Goal: Task Accomplishment & Management: Complete application form

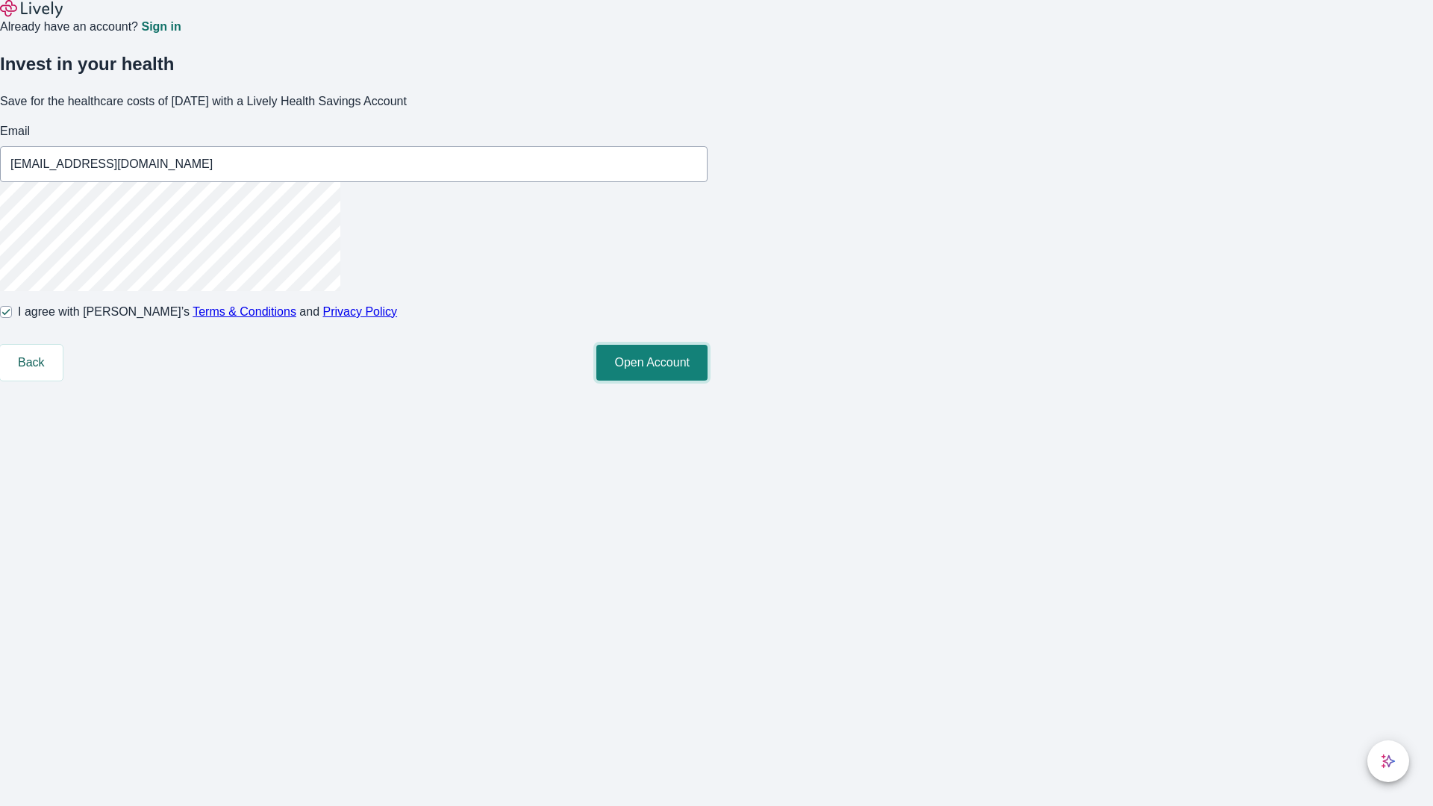
click at [707, 381] on button "Open Account" at bounding box center [651, 363] width 111 height 36
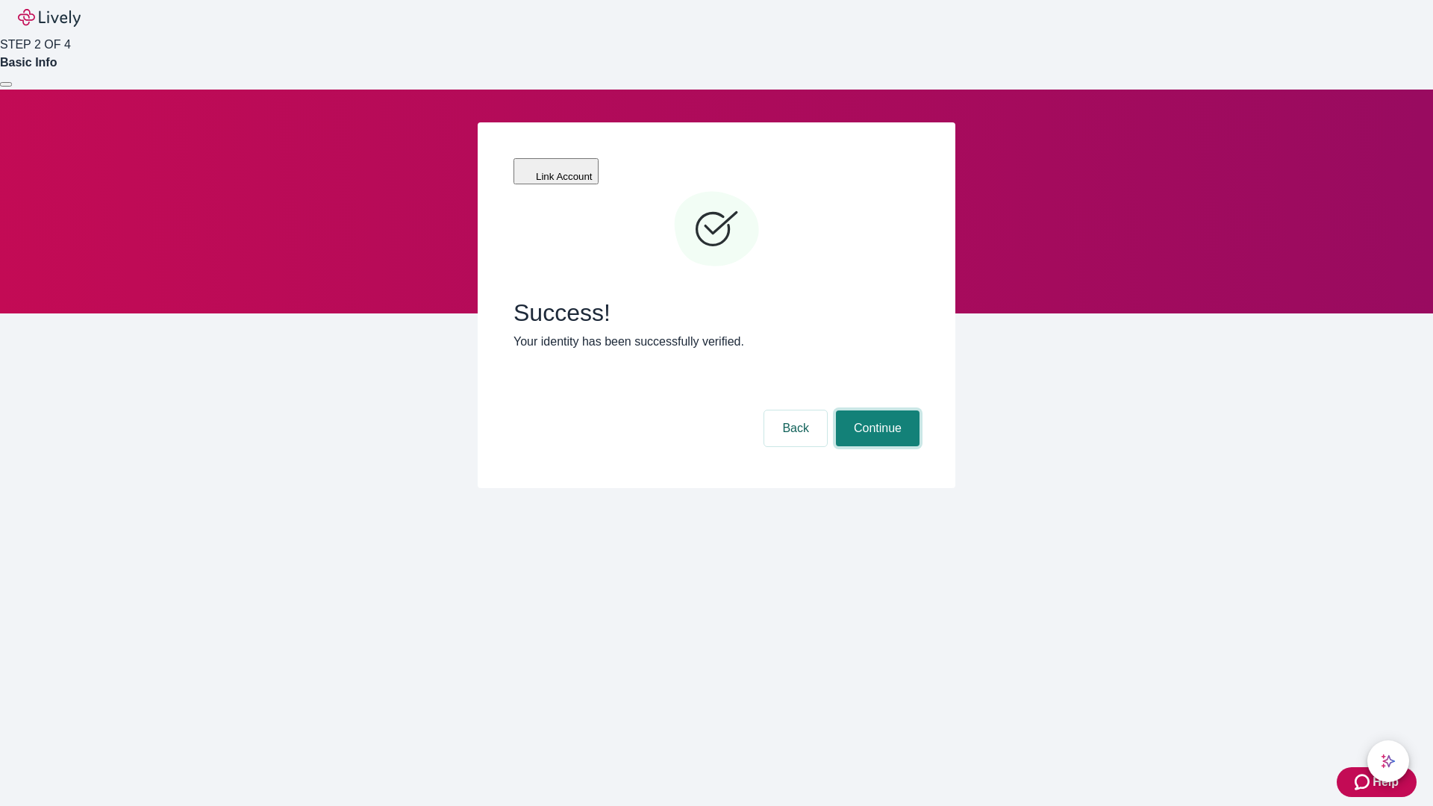
click at [875, 410] on button "Continue" at bounding box center [878, 428] width 84 height 36
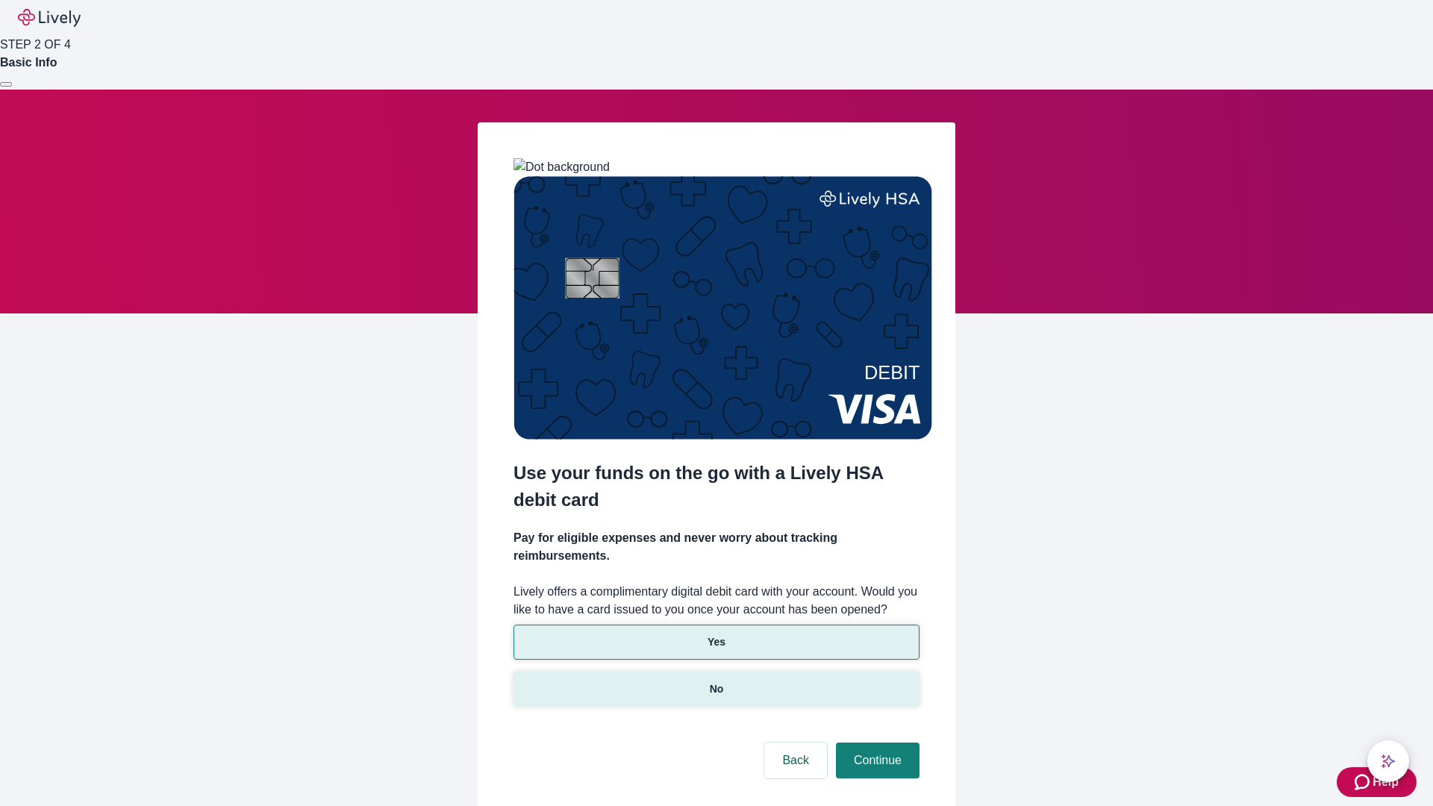
click at [716, 681] on p "No" at bounding box center [717, 689] width 14 height 16
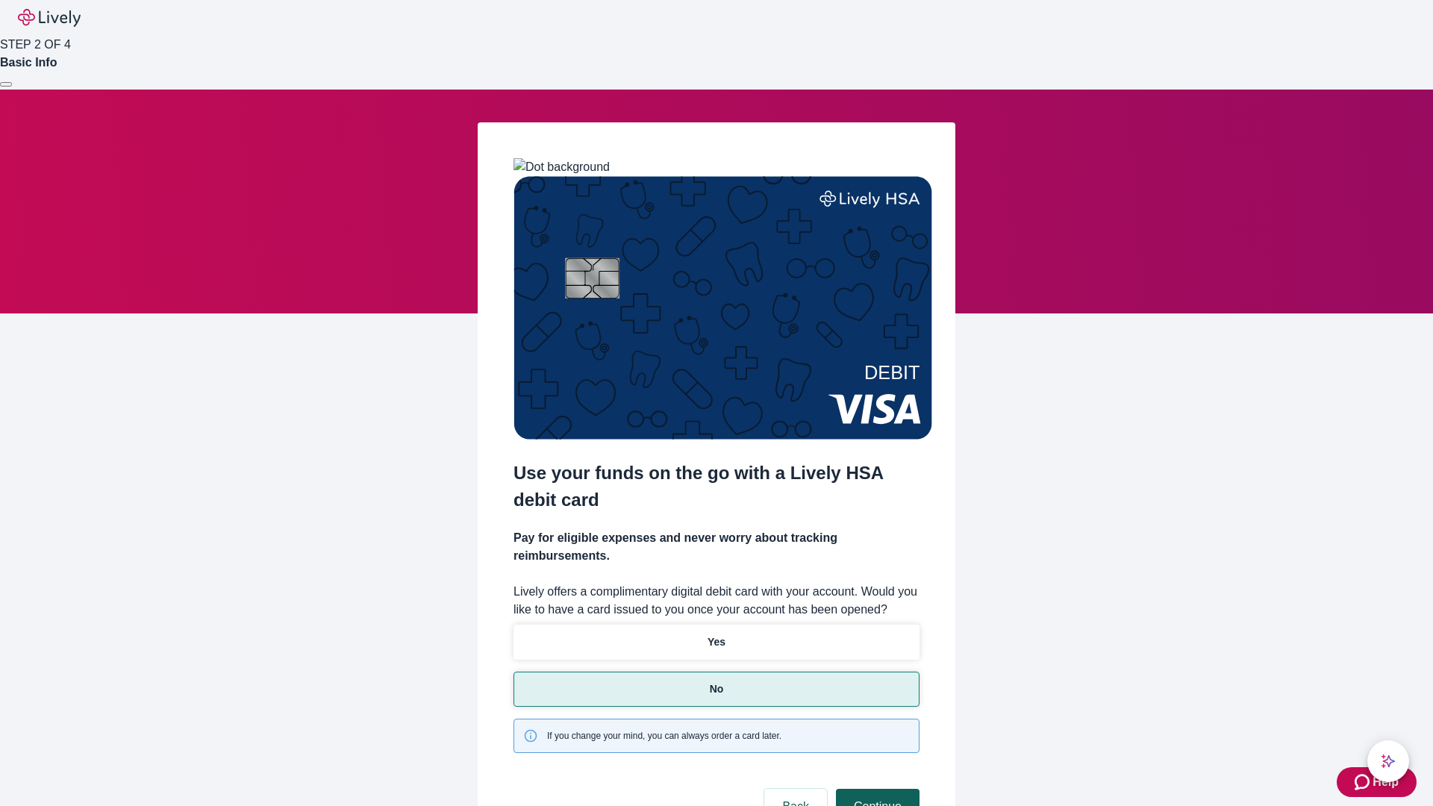
click at [875, 789] on button "Continue" at bounding box center [878, 807] width 84 height 36
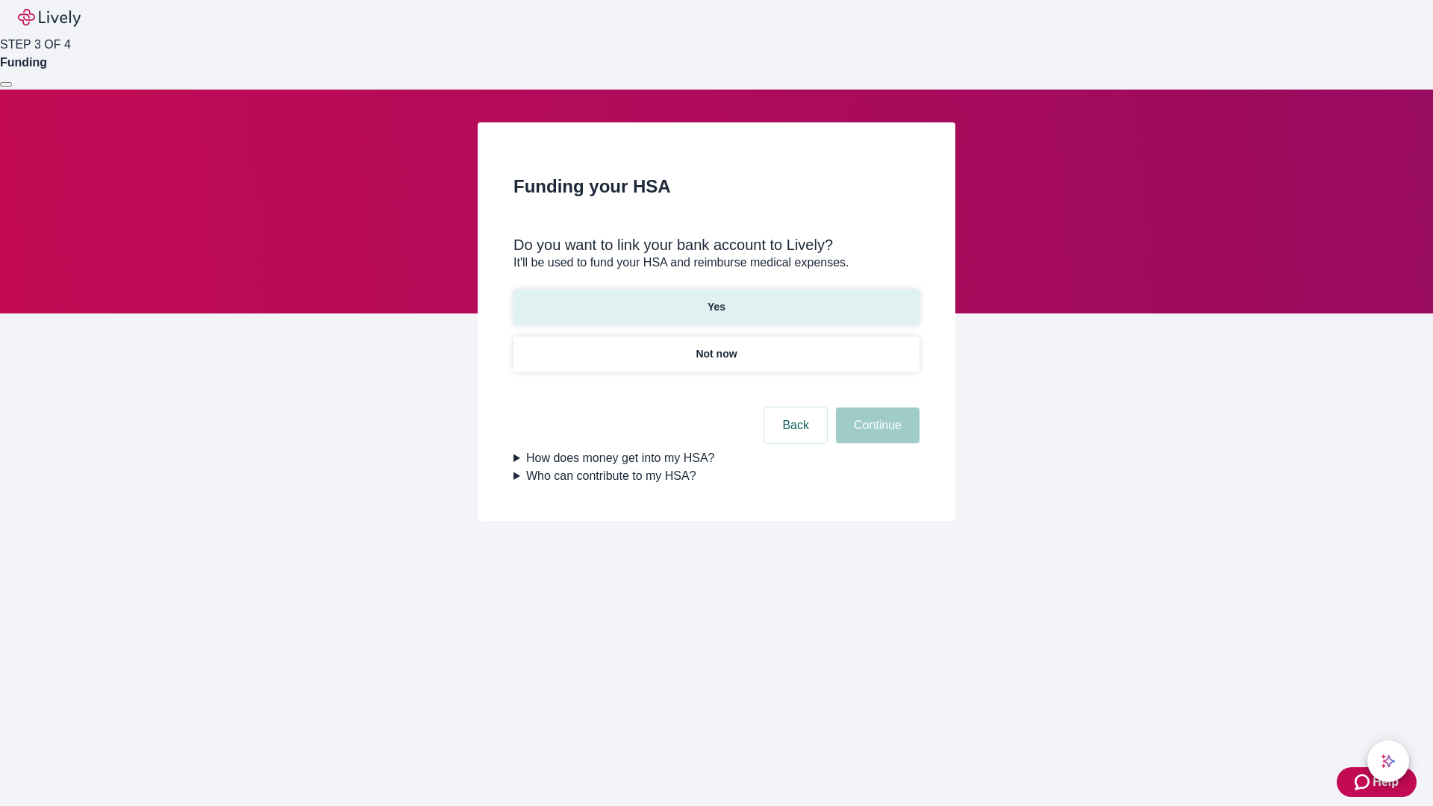
click at [716, 299] on p "Yes" at bounding box center [716, 307] width 18 height 16
click at [875, 407] on button "Continue" at bounding box center [878, 425] width 84 height 36
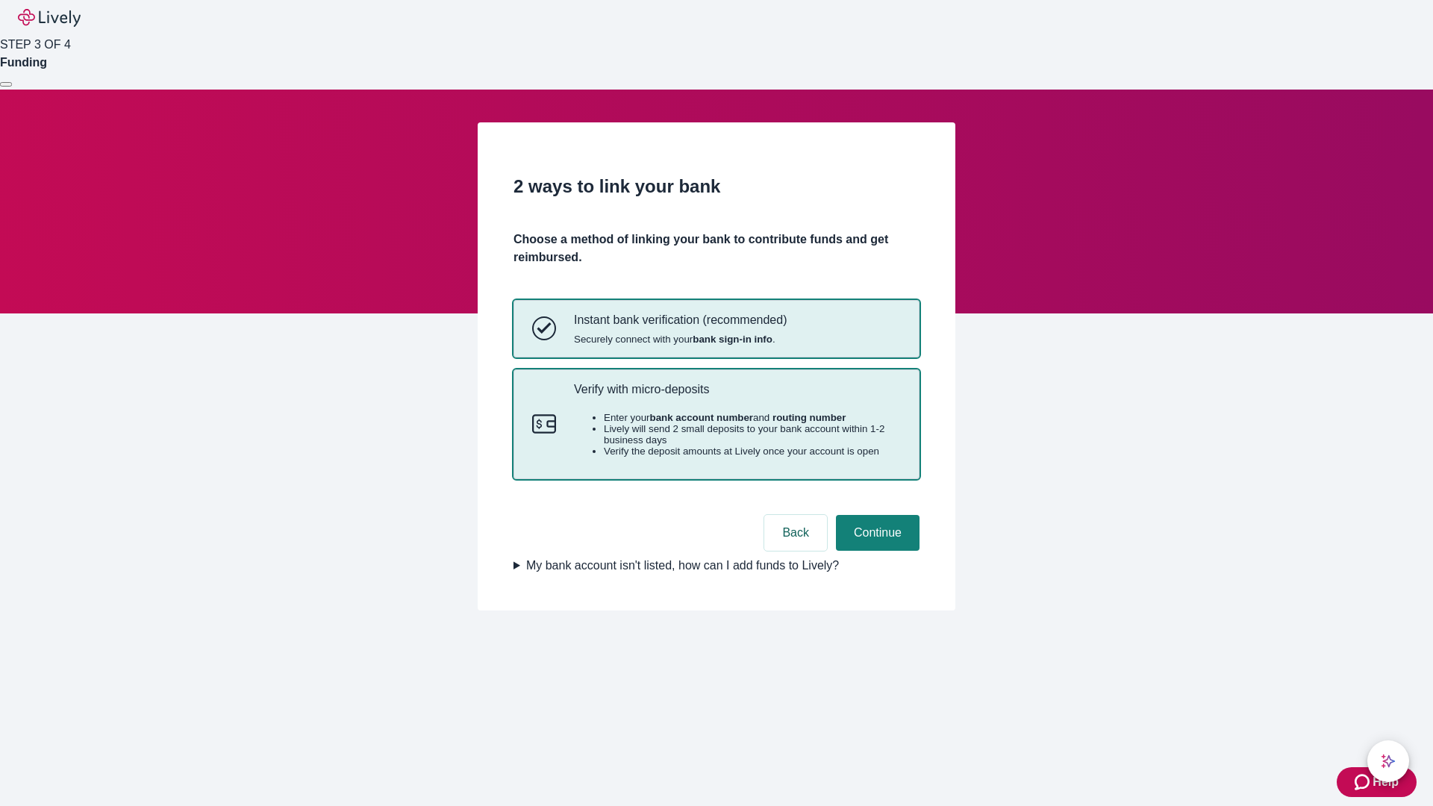
click at [737, 396] on p "Verify with micro-deposits" at bounding box center [737, 389] width 327 height 14
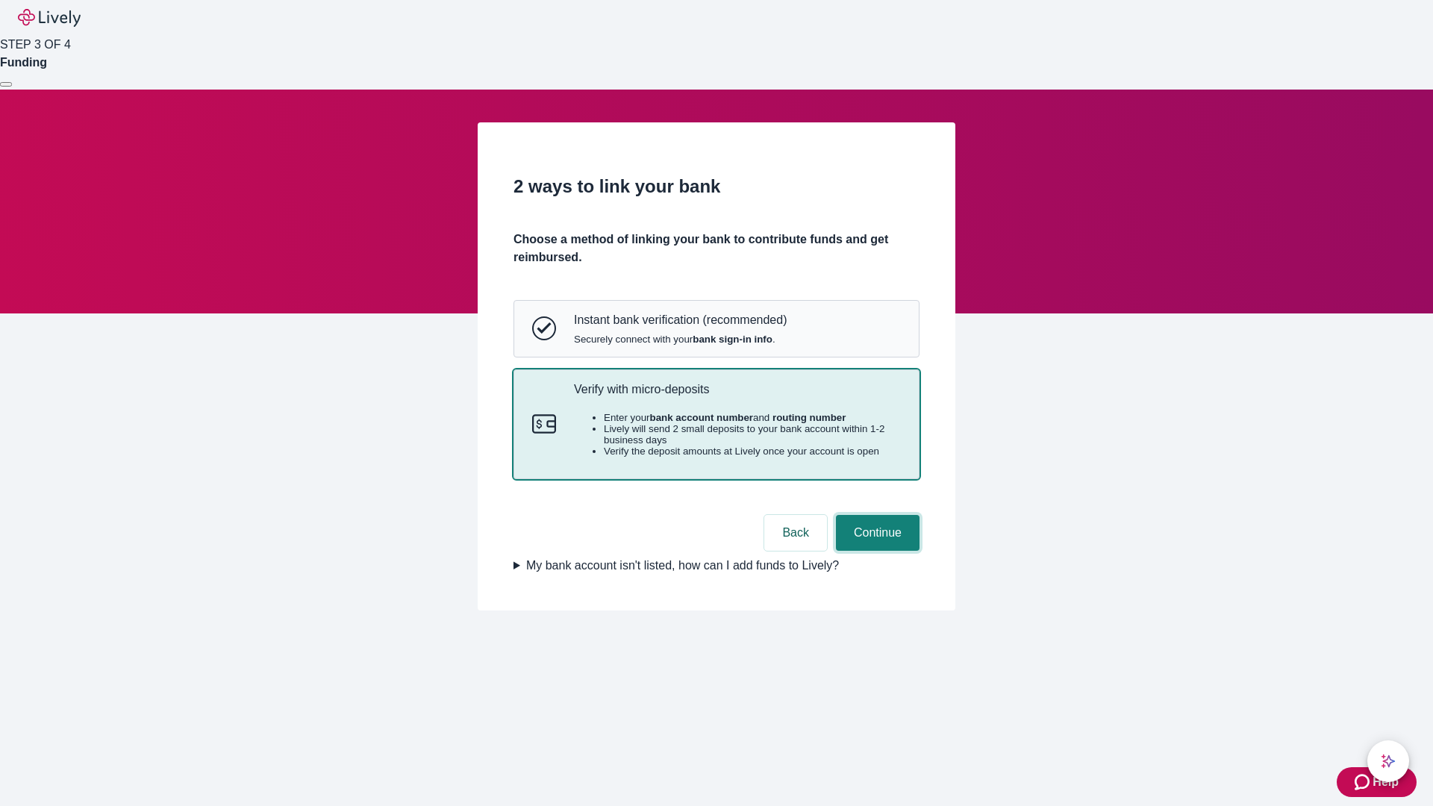
click at [875, 551] on button "Continue" at bounding box center [878, 533] width 84 height 36
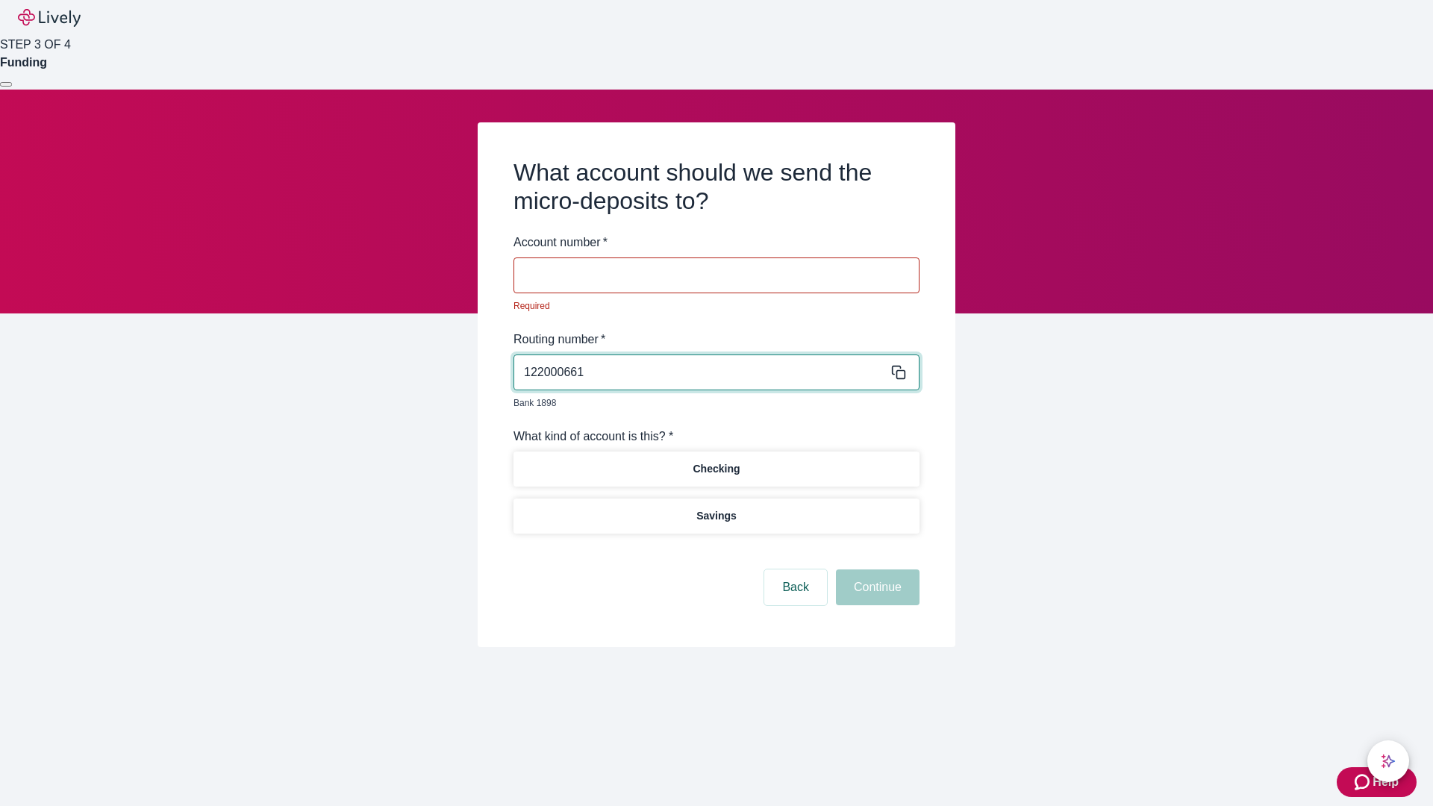
type input "122000661"
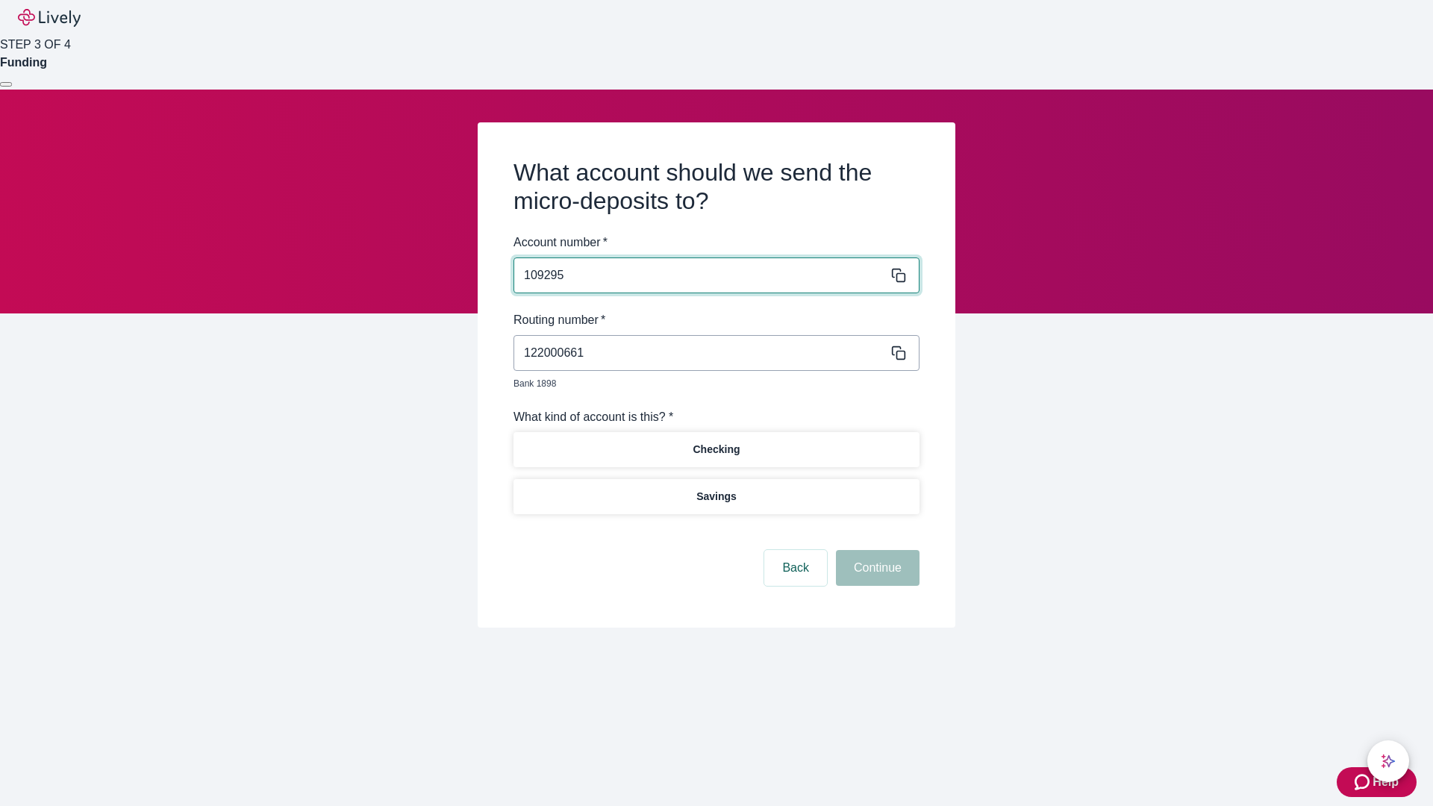
type input "109295"
click at [716, 442] on p "Checking" at bounding box center [716, 450] width 47 height 16
click at [875, 551] on button "Continue" at bounding box center [878, 568] width 84 height 36
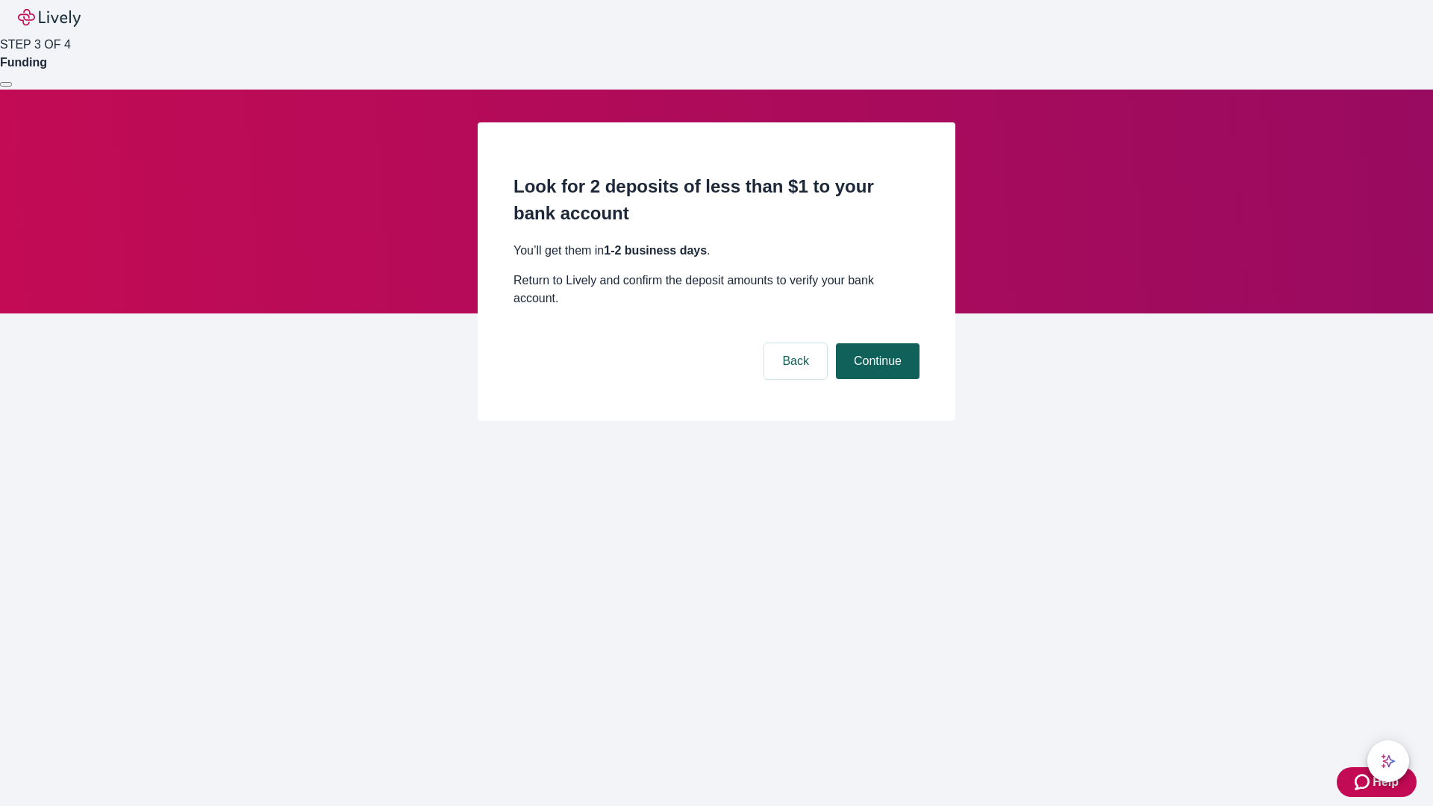
click at [875, 343] on button "Continue" at bounding box center [878, 361] width 84 height 36
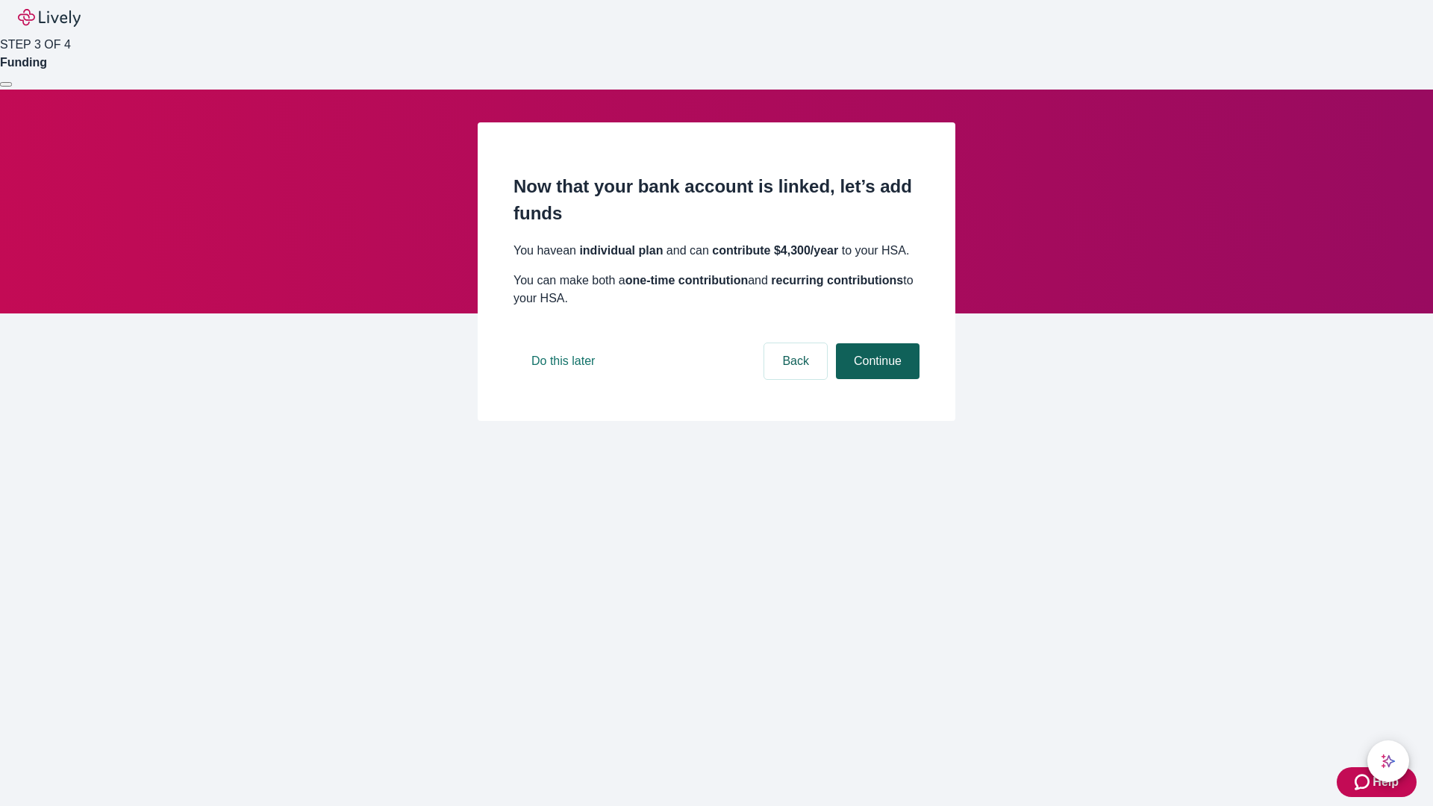
click at [875, 379] on button "Continue" at bounding box center [878, 361] width 84 height 36
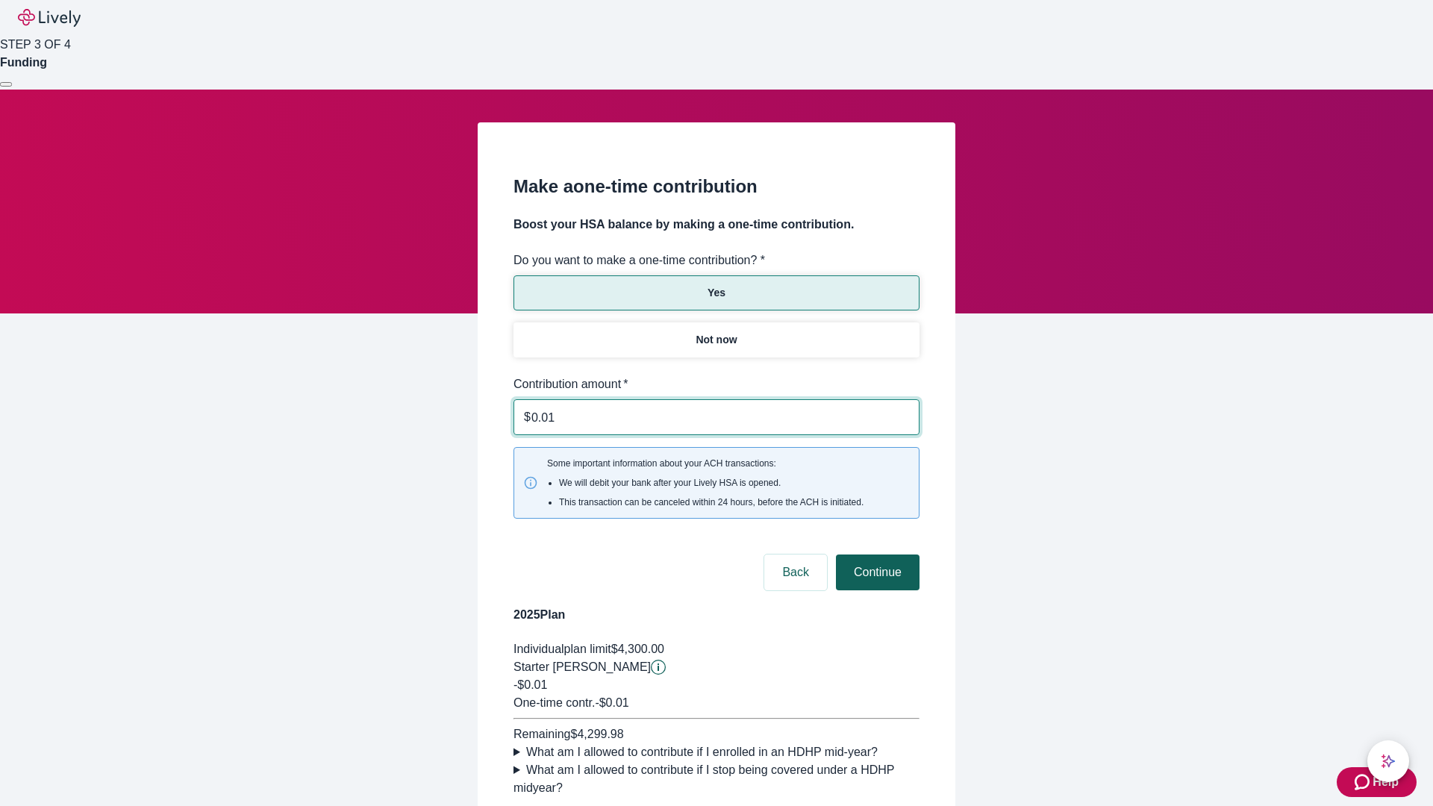
type input "0.01"
click at [875, 554] on button "Continue" at bounding box center [878, 572] width 84 height 36
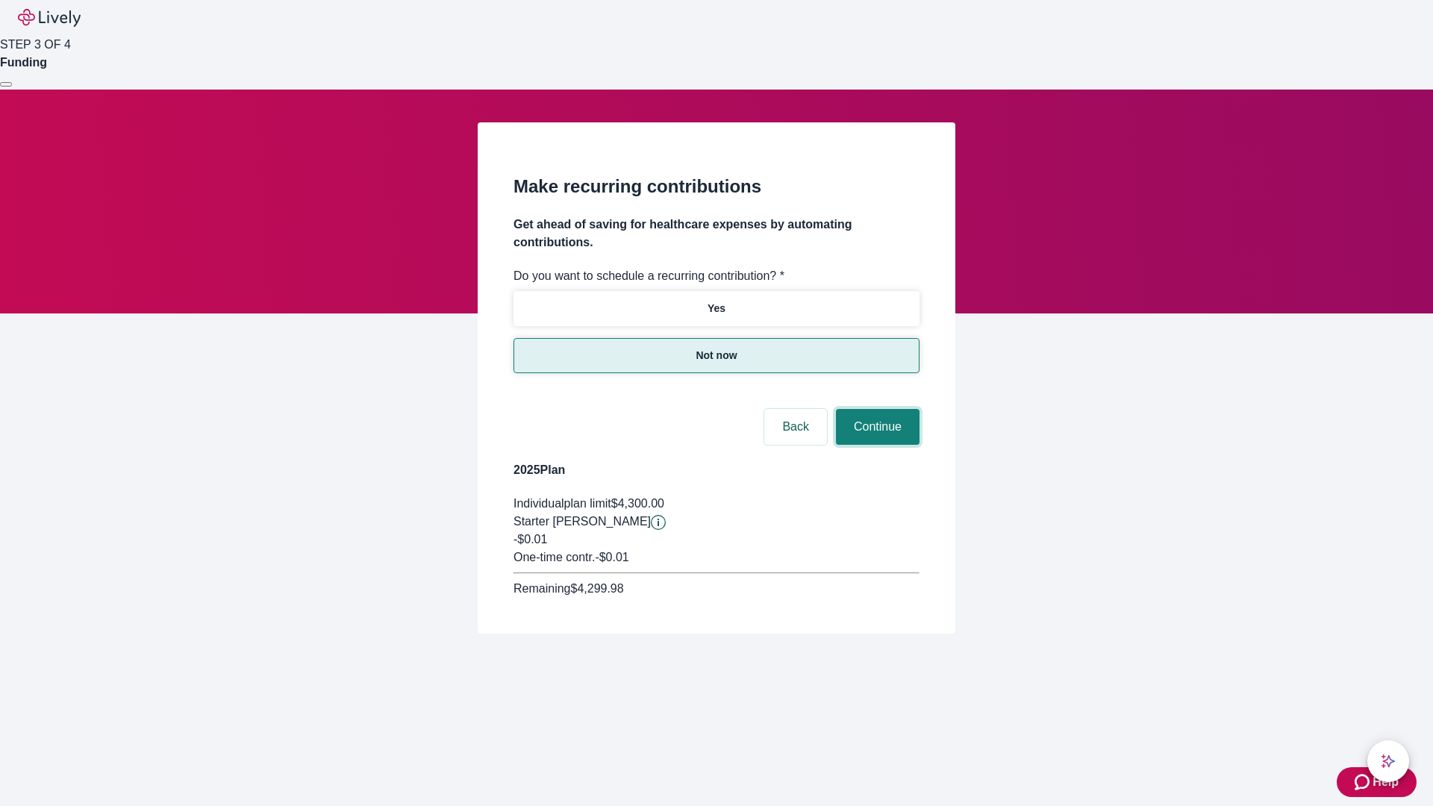
click at [875, 409] on button "Continue" at bounding box center [878, 427] width 84 height 36
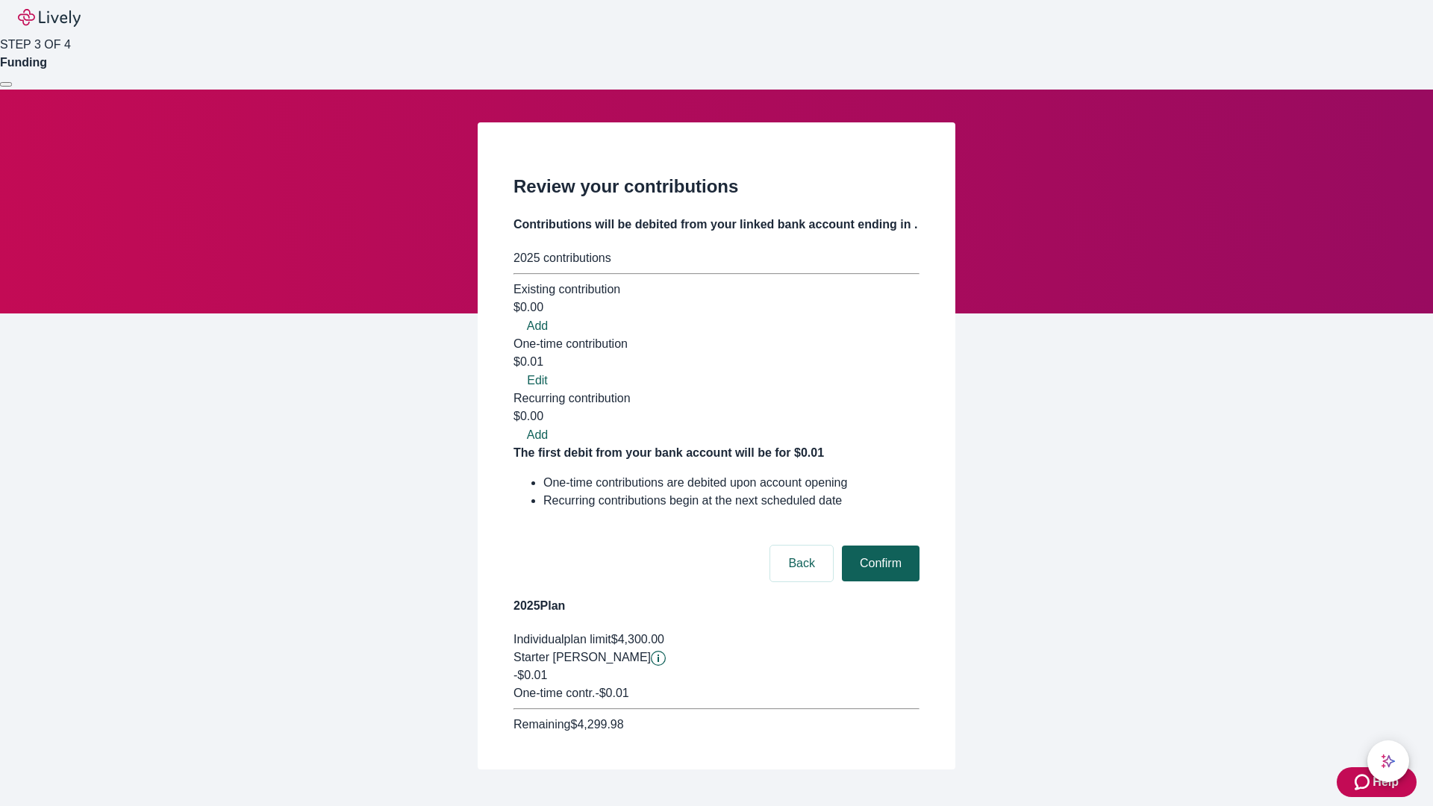
click at [878, 546] on button "Confirm" at bounding box center [881, 564] width 78 height 36
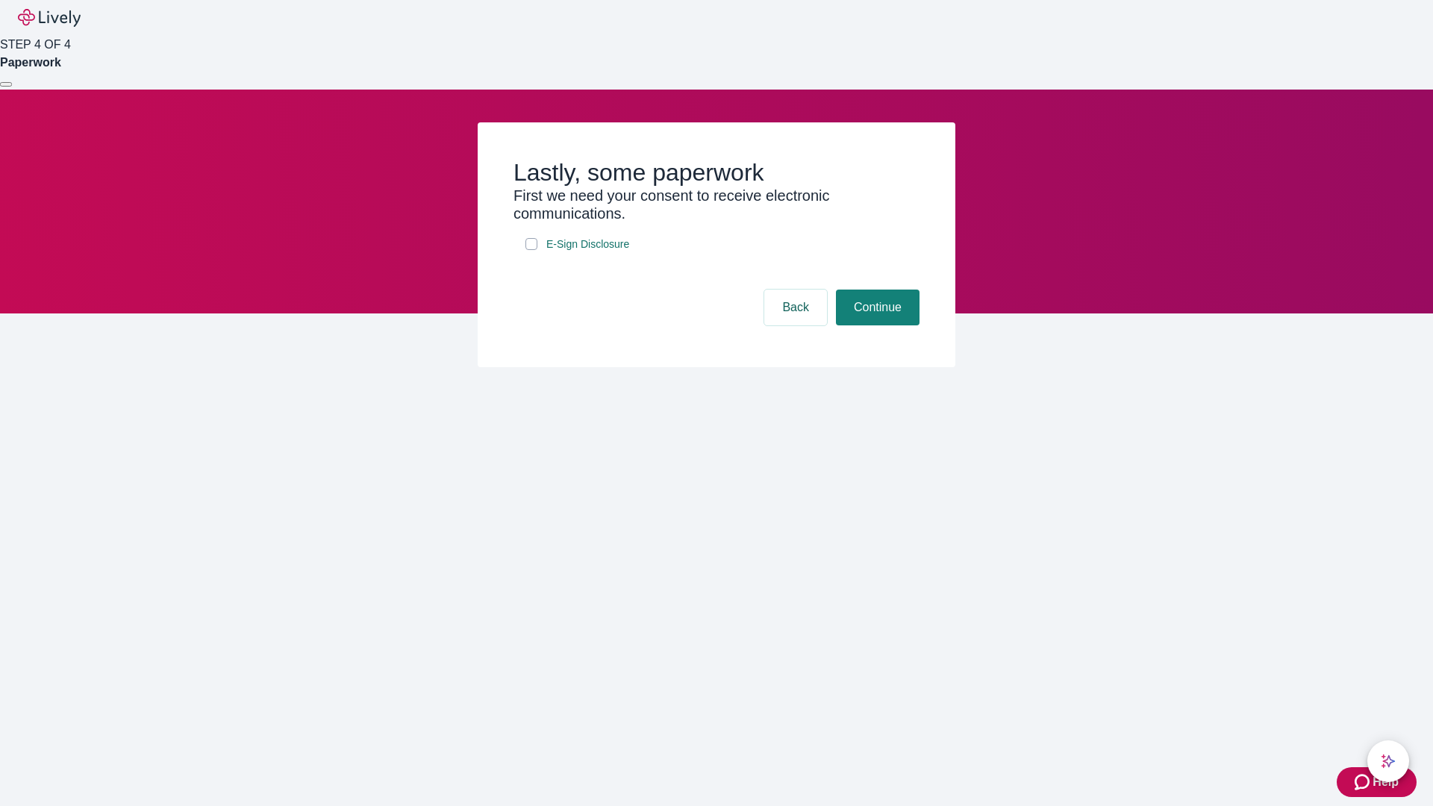
click at [531, 250] on input "E-Sign Disclosure" at bounding box center [531, 244] width 12 height 12
checkbox input "true"
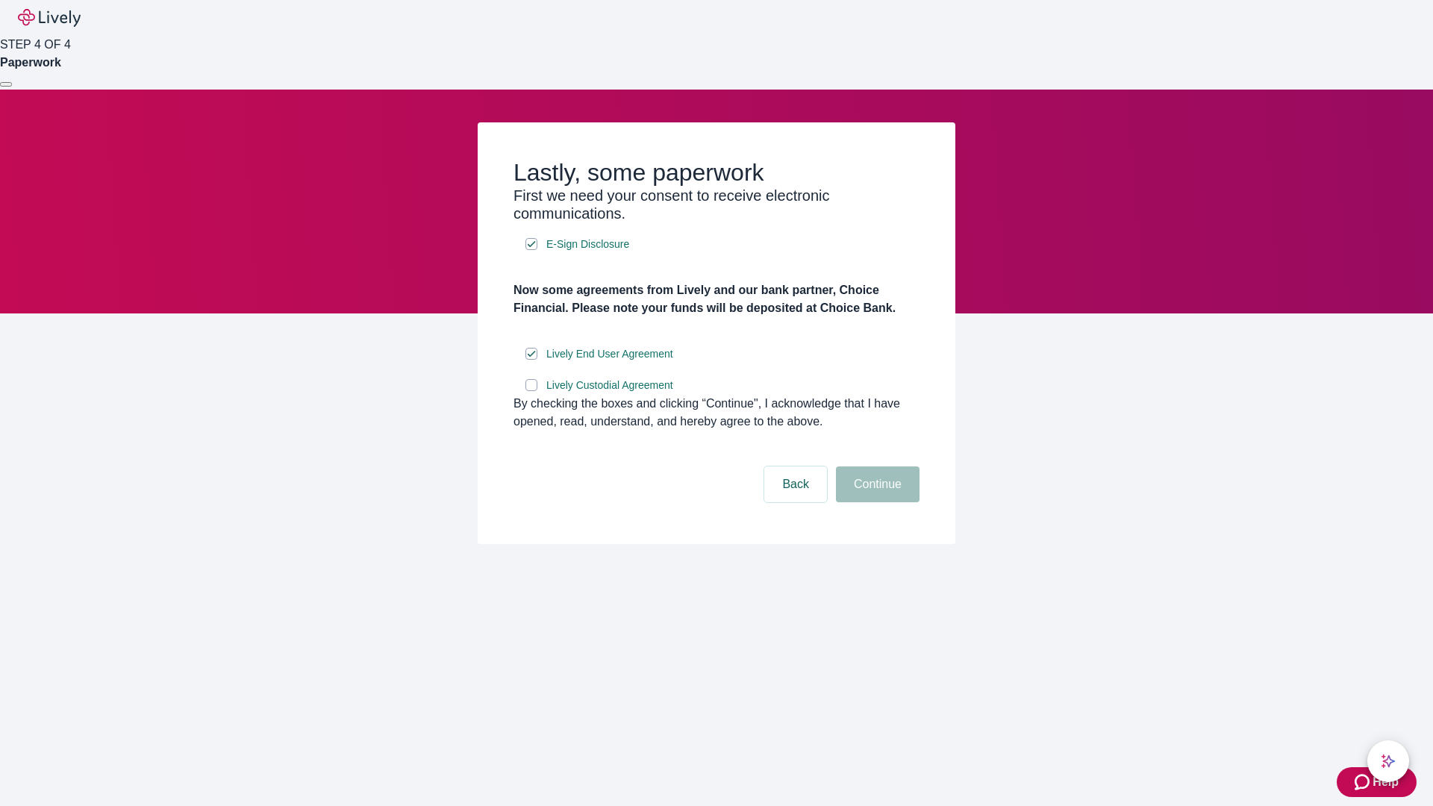
click at [531, 391] on input "Lively Custodial Agreement" at bounding box center [531, 385] width 12 height 12
checkbox input "true"
click at [875, 502] on button "Continue" at bounding box center [878, 484] width 84 height 36
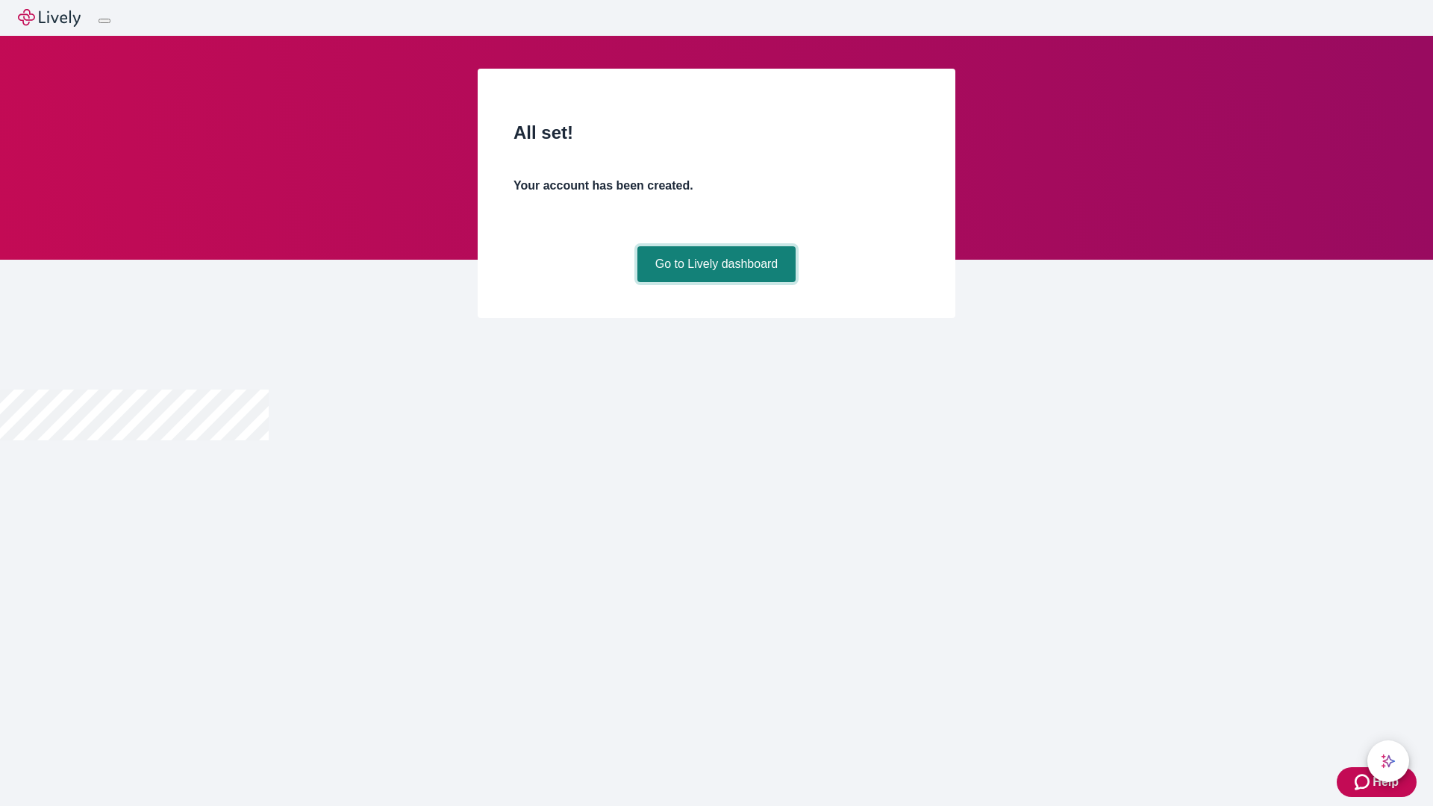
click at [716, 282] on link "Go to Lively dashboard" at bounding box center [716, 264] width 159 height 36
